Goal: Task Accomplishment & Management: Use online tool/utility

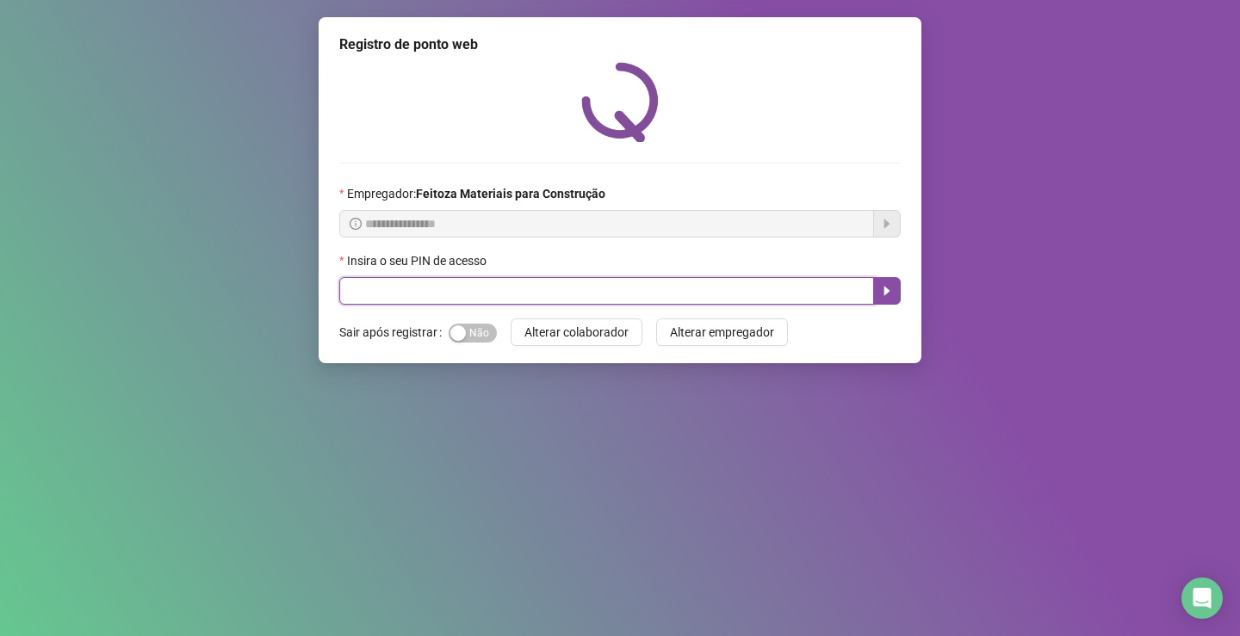
click at [463, 294] on input "text" at bounding box center [606, 291] width 535 height 28
type input "*****"
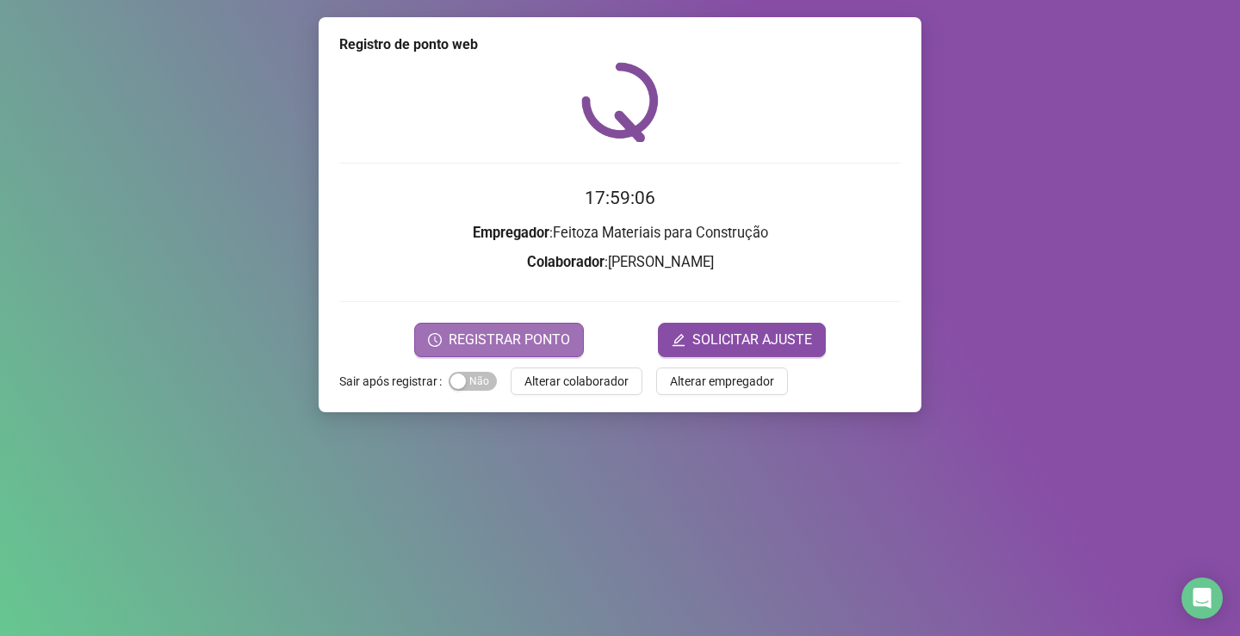
click at [442, 339] on icon "clock-circle" at bounding box center [435, 340] width 14 height 14
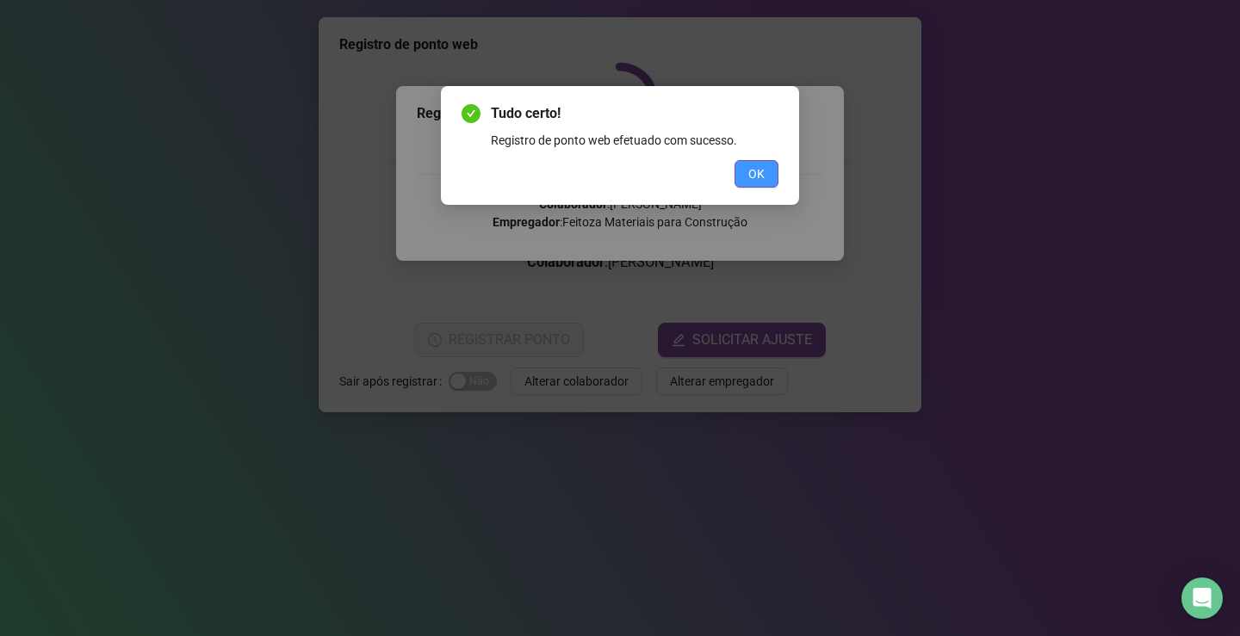
click at [746, 169] on button "OK" at bounding box center [757, 174] width 44 height 28
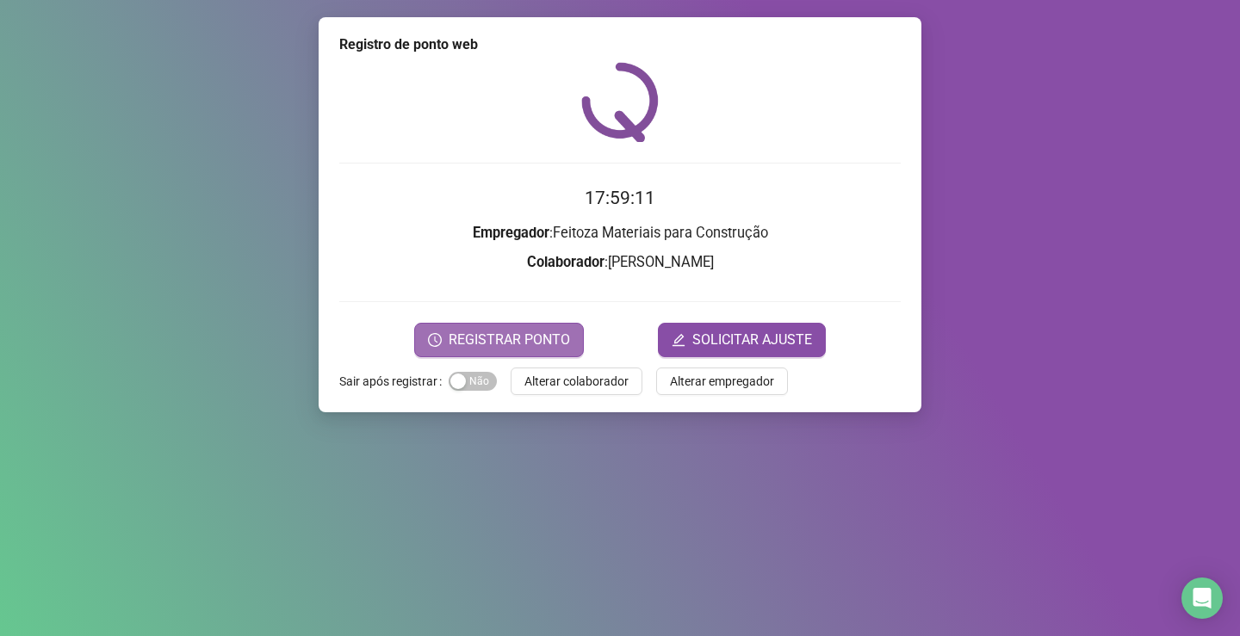
click at [531, 340] on span "REGISTRAR PONTO" at bounding box center [509, 340] width 121 height 21
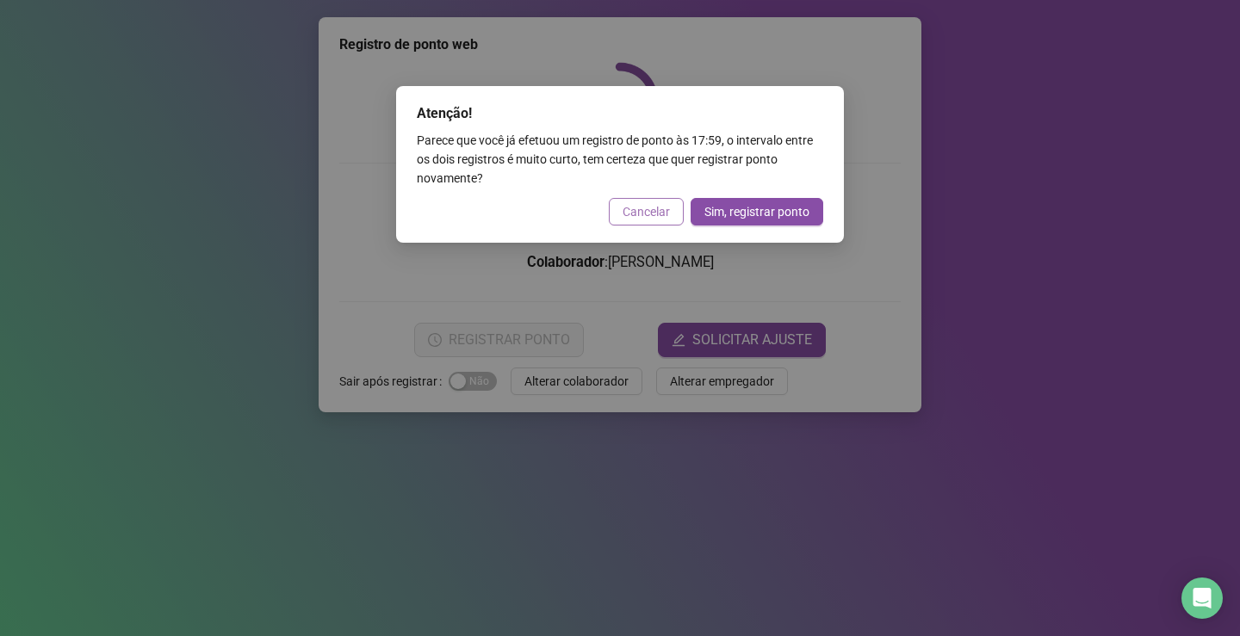
click at [631, 199] on button "Cancelar" at bounding box center [646, 212] width 75 height 28
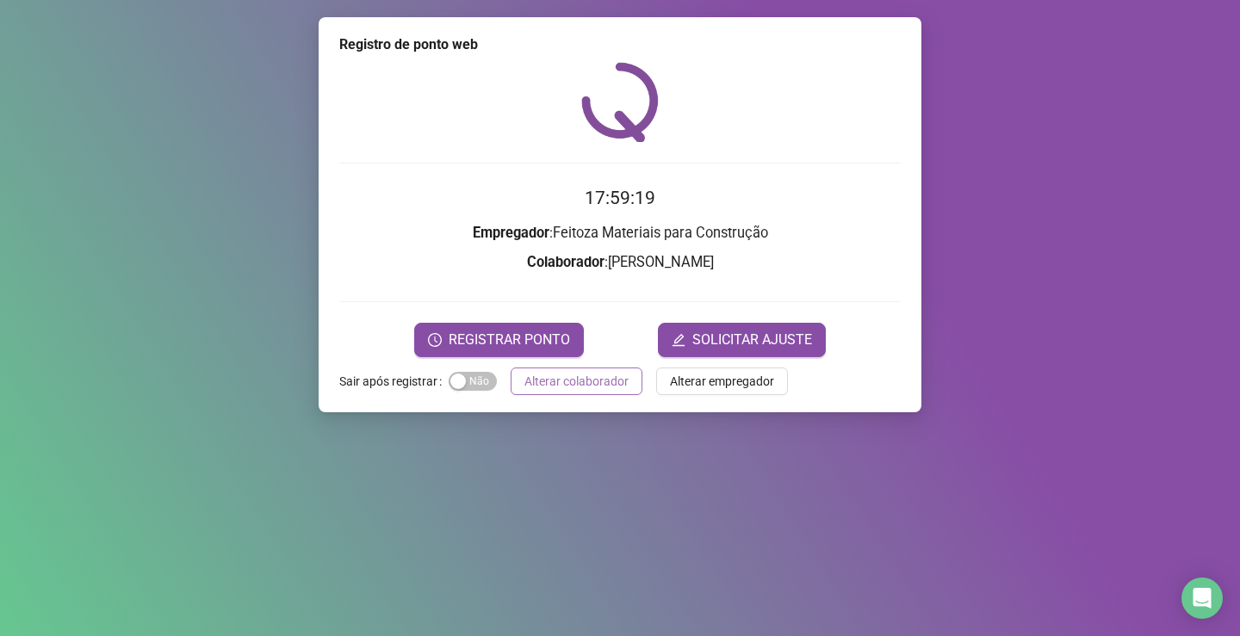
click at [558, 382] on span "Alterar colaborador" at bounding box center [577, 381] width 104 height 19
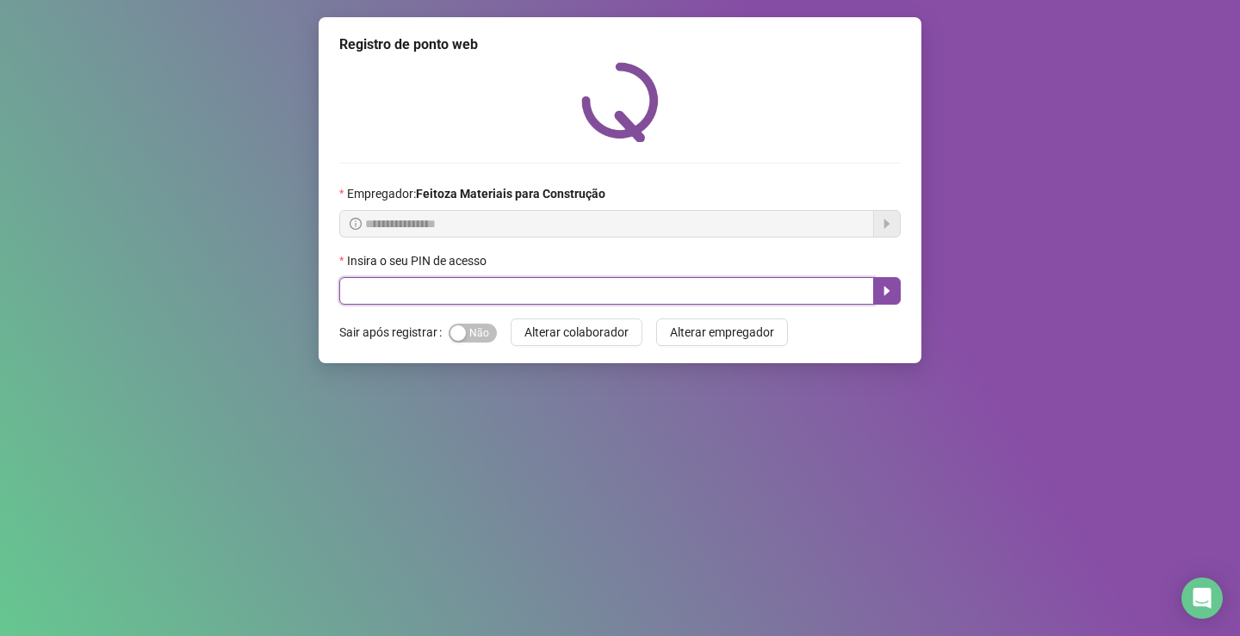
click at [466, 290] on input "text" at bounding box center [606, 291] width 535 height 28
